Goal: Navigation & Orientation: Find specific page/section

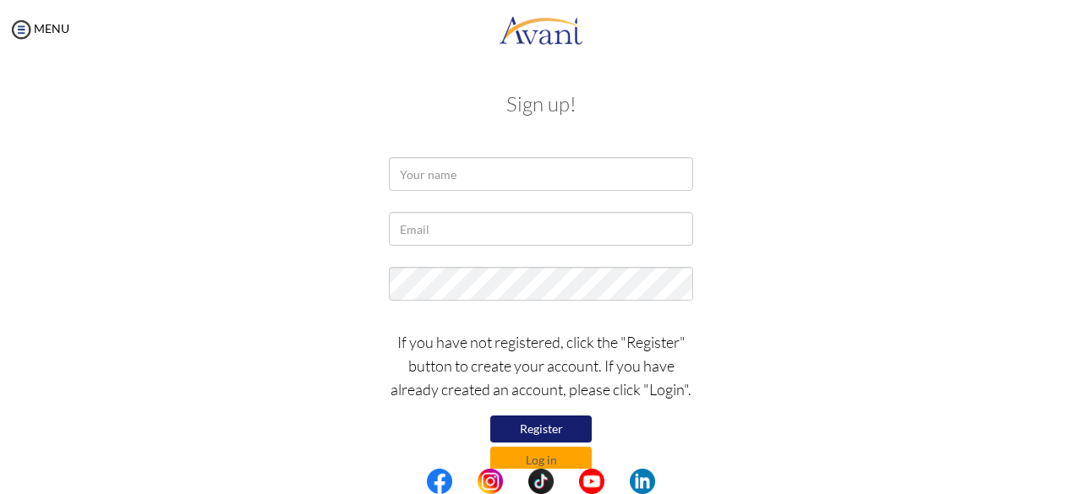
type input "[EMAIL_ADDRESS][DOMAIN_NAME]"
click at [569, 460] on button "Log in" at bounding box center [540, 460] width 101 height 27
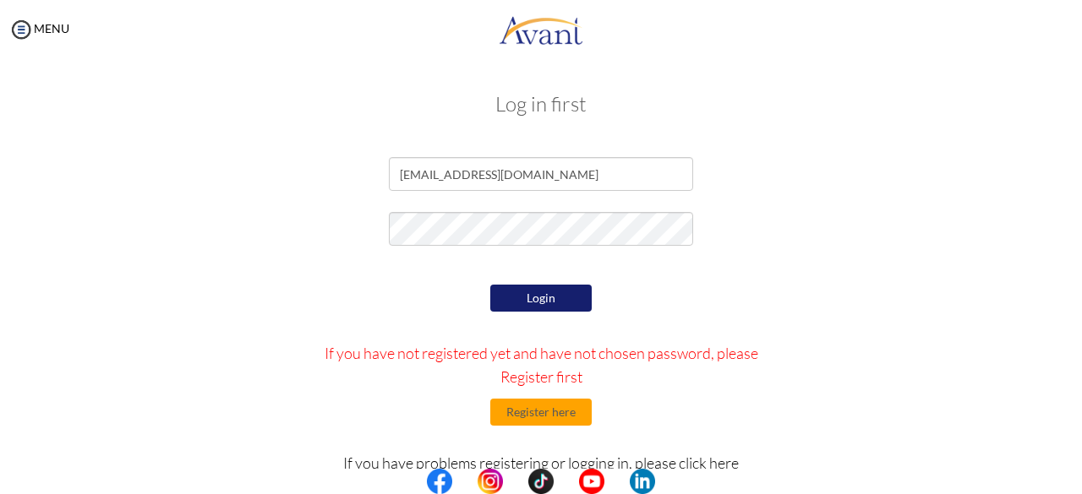
click at [550, 302] on button "Login" at bounding box center [540, 298] width 101 height 27
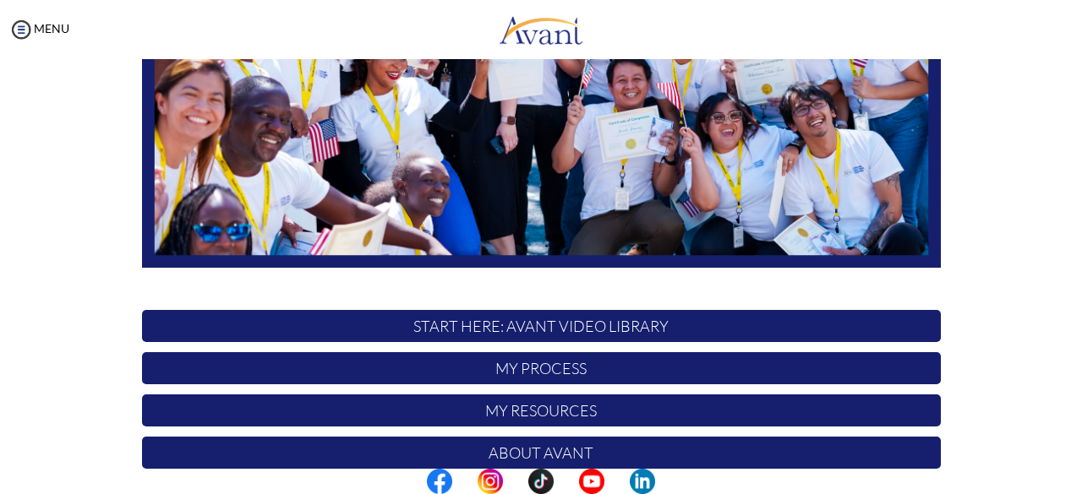
scroll to position [444, 0]
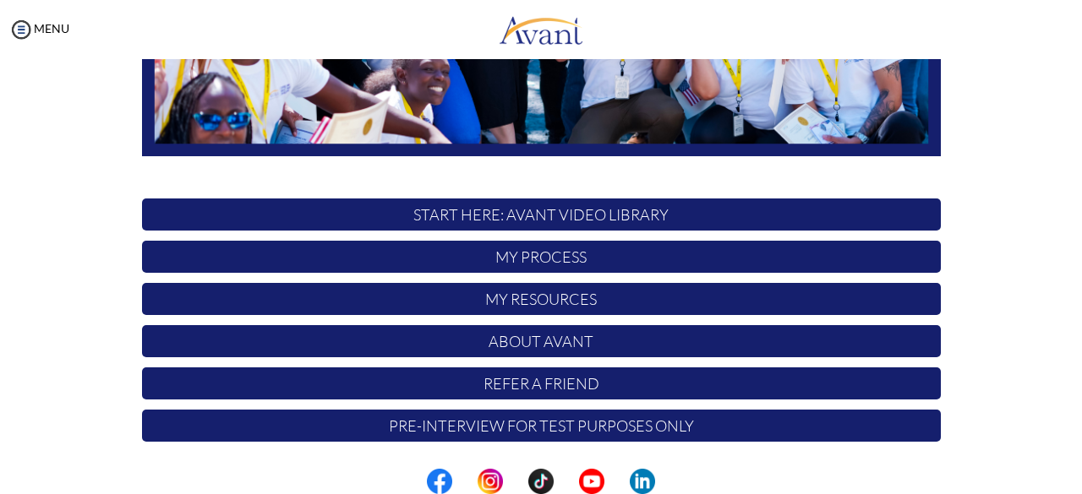
click at [564, 383] on p "Refer a Friend" at bounding box center [541, 384] width 798 height 32
